Goal: Find specific page/section: Find specific page/section

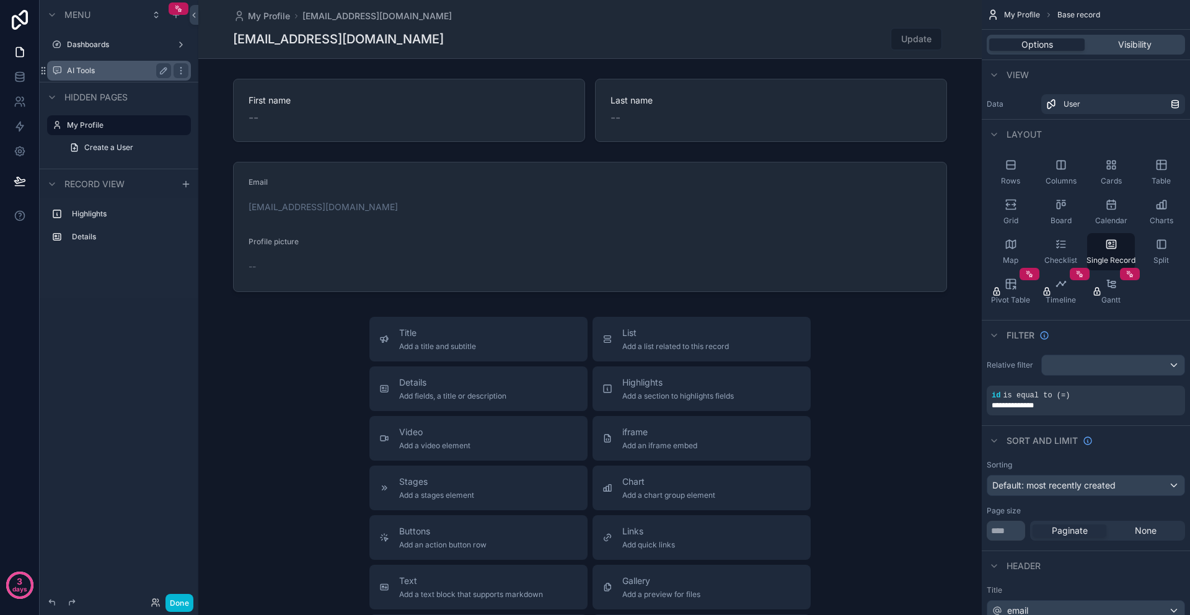
click at [69, 63] on div "AI Tools" at bounding box center [119, 70] width 104 height 15
click at [183, 73] on icon "scrollable content" at bounding box center [181, 71] width 10 height 10
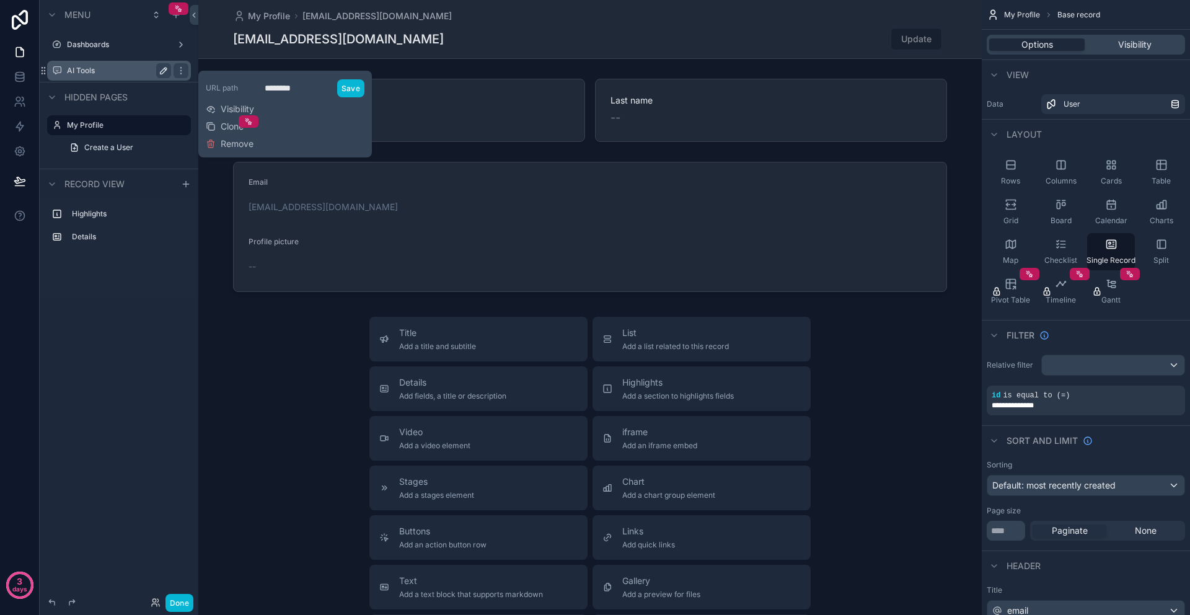
click at [161, 75] on icon "scrollable content" at bounding box center [164, 71] width 10 height 10
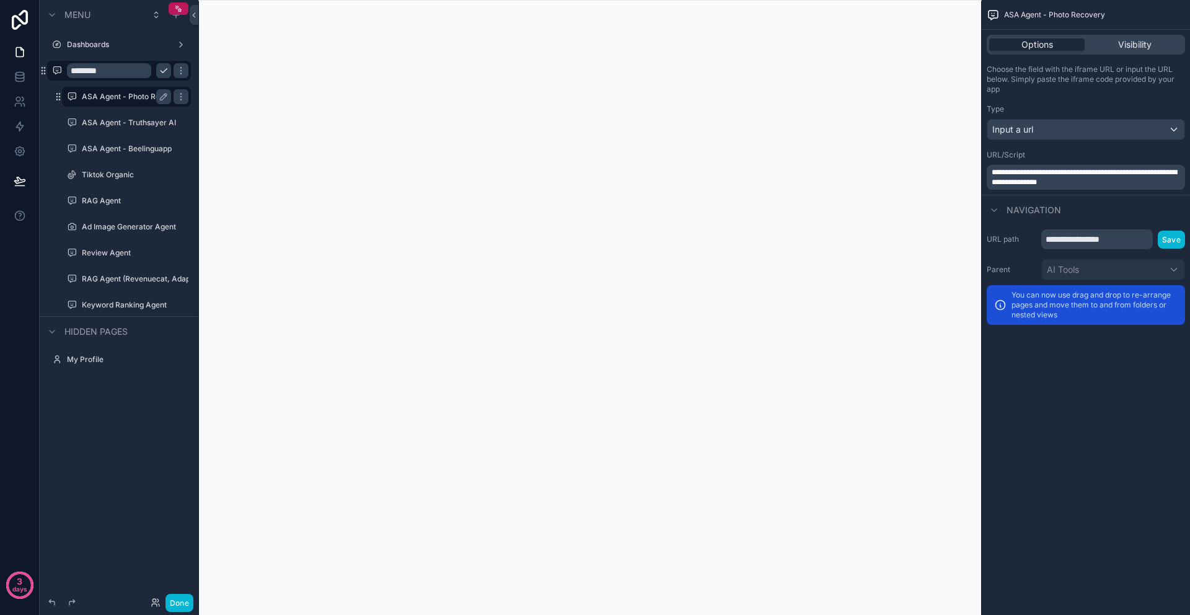
click at [121, 99] on label "ASA Agent - Photo Recovery" at bounding box center [126, 97] width 89 height 10
click at [394, 596] on div "scrollable content" at bounding box center [590, 307] width 784 height 615
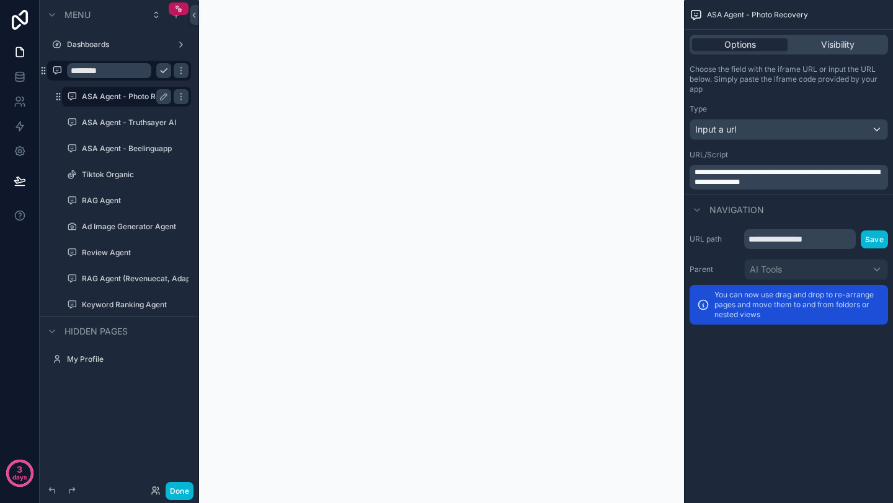
scroll to position [1, 0]
